Goal: Find specific page/section: Find specific page/section

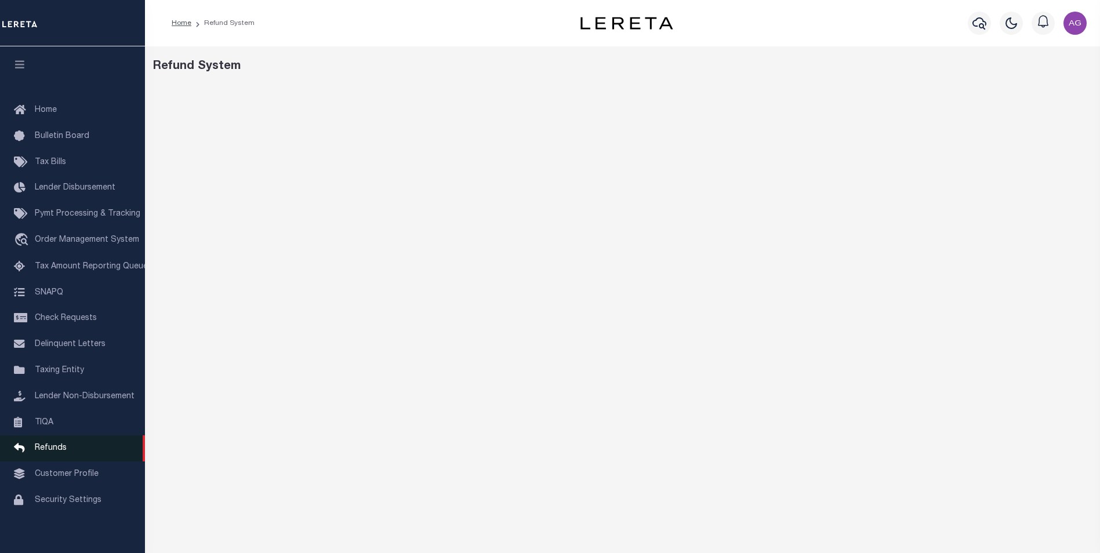
click at [45, 452] on span "Refunds" at bounding box center [51, 448] width 32 height 8
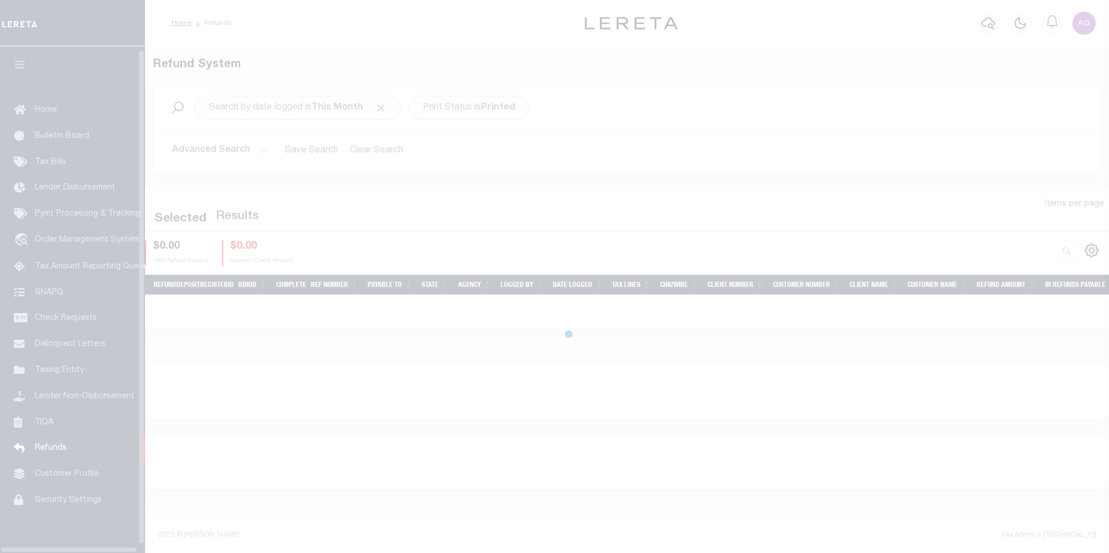
scroll to position [12, 0]
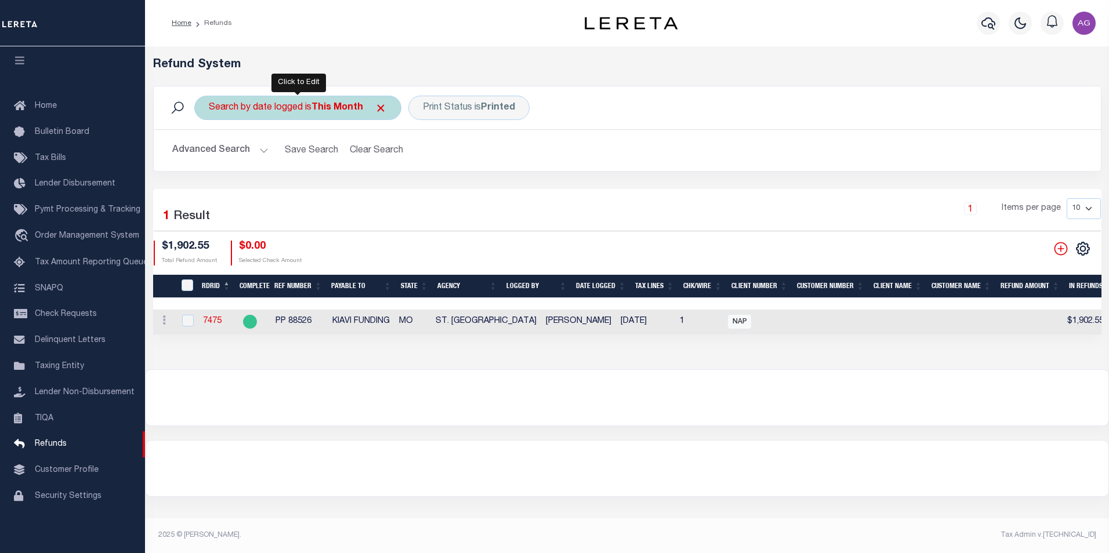
click at [266, 110] on div "Search by date logged is This Month" at bounding box center [297, 108] width 207 height 24
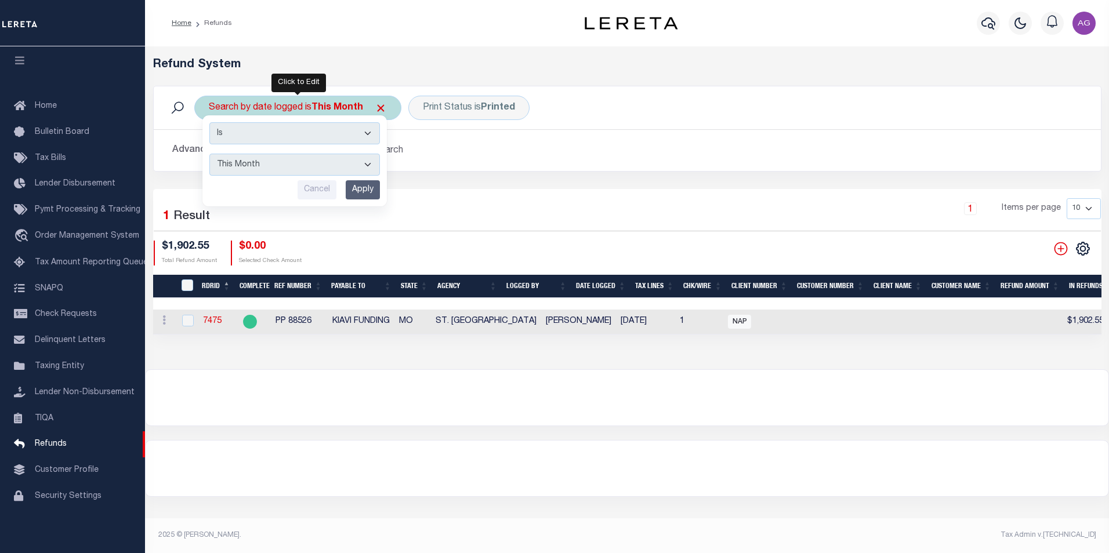
click at [367, 164] on select "This Month Last Month Last Three Months This Year Last Year" at bounding box center [294, 165] width 170 height 22
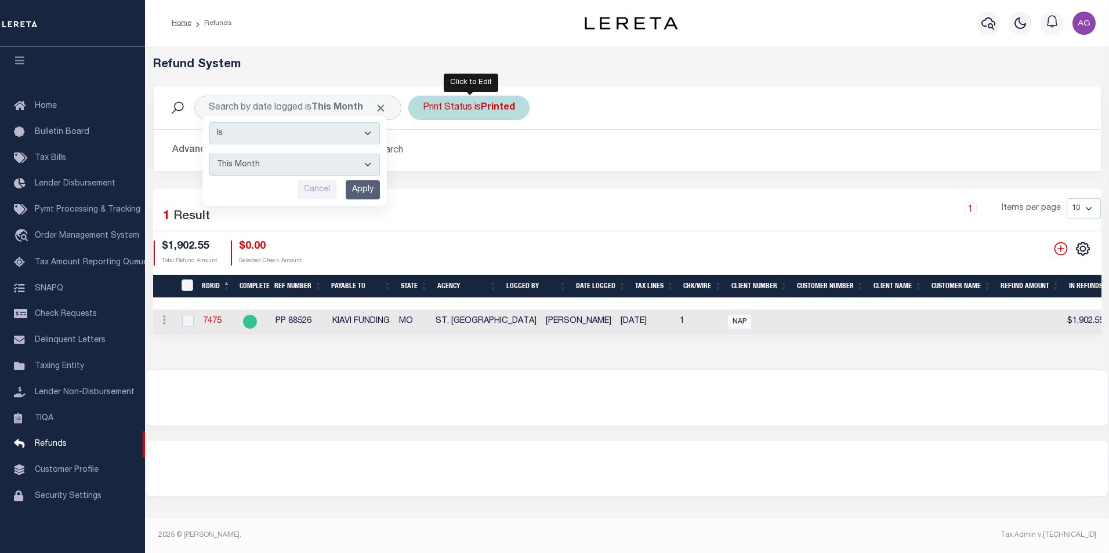
click at [496, 109] on b "Printed" at bounding box center [498, 107] width 34 height 9
select select "Printed"
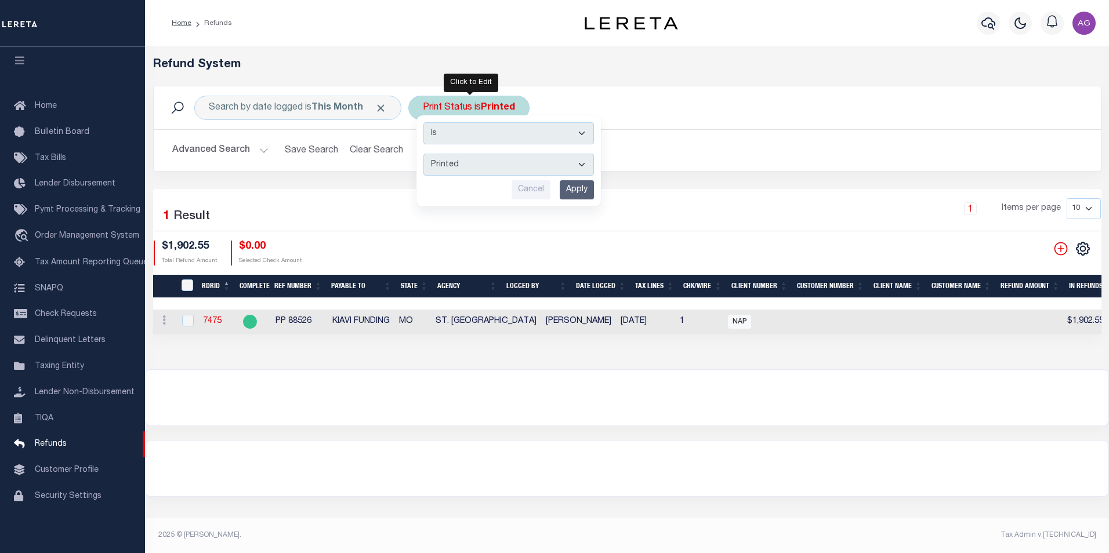
click at [496, 109] on b "Printed" at bounding box center [498, 107] width 34 height 9
select select "Printed"
click at [580, 190] on input "Apply" at bounding box center [577, 189] width 34 height 19
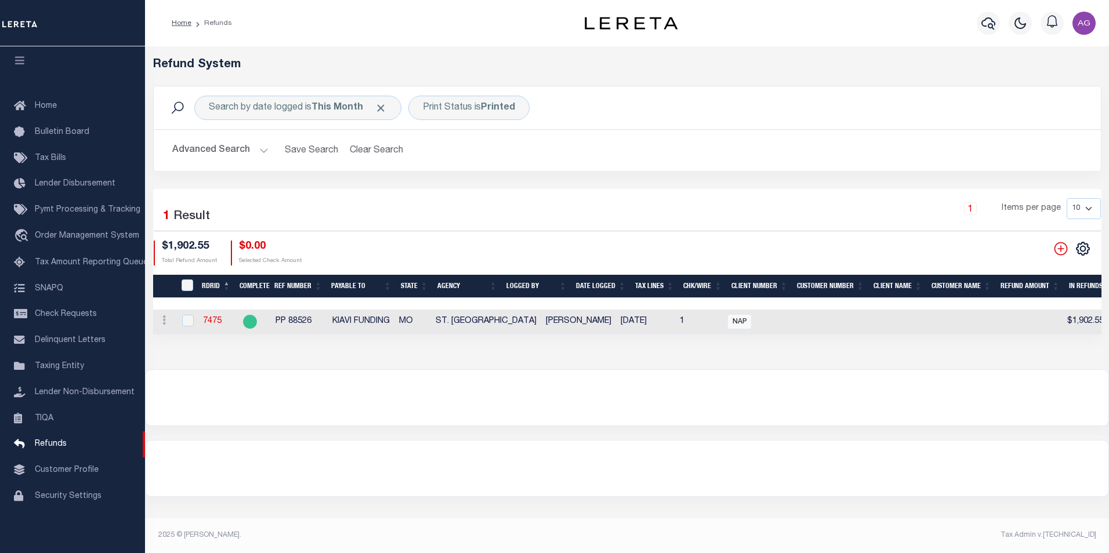
click at [257, 151] on button "Advanced Search" at bounding box center [220, 150] width 96 height 23
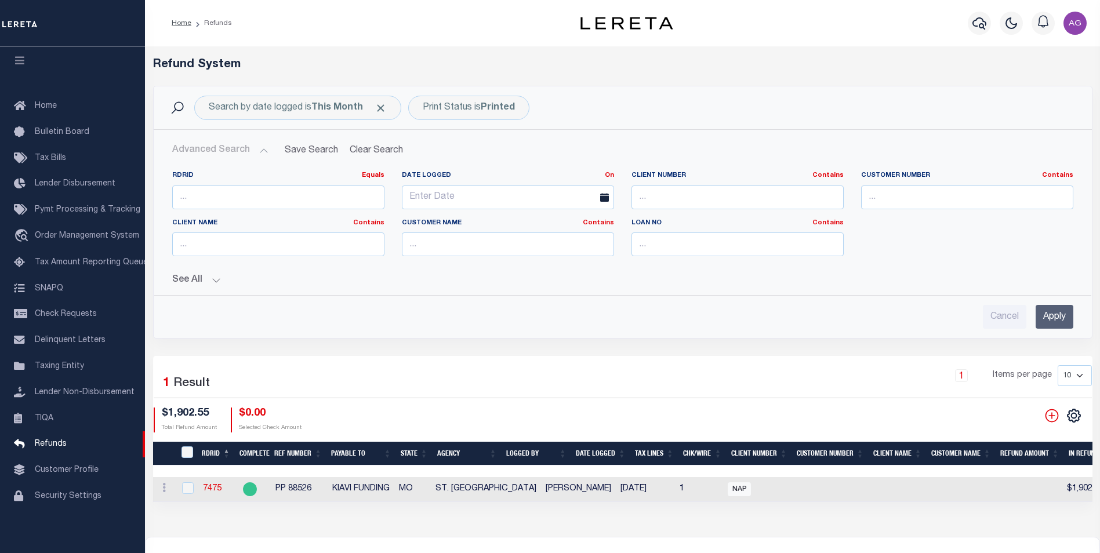
click at [257, 150] on button "Advanced Search" at bounding box center [220, 150] width 96 height 23
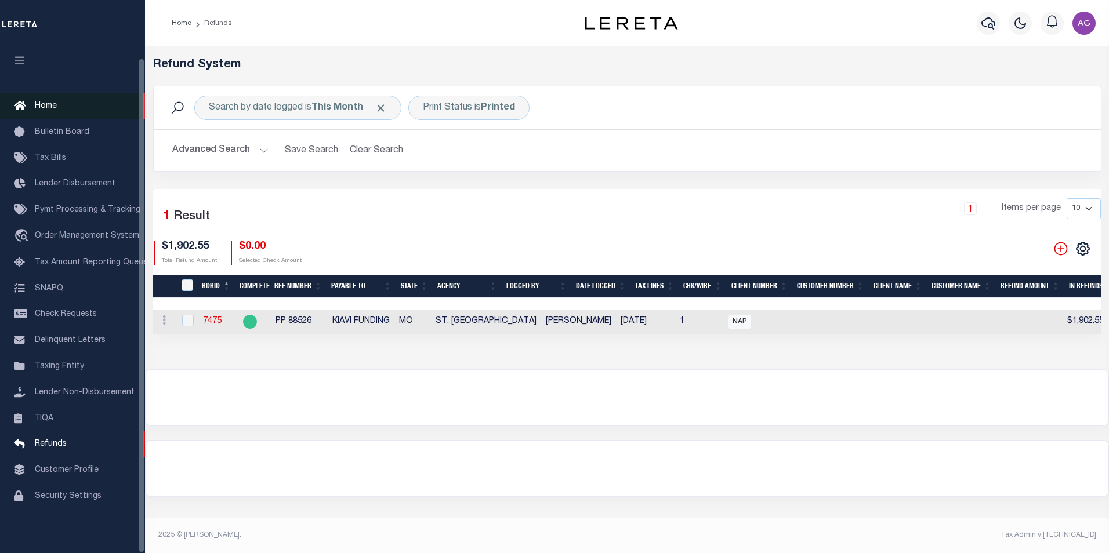
click at [48, 102] on span "Home" at bounding box center [46, 106] width 22 height 8
